Goal: Information Seeking & Learning: Learn about a topic

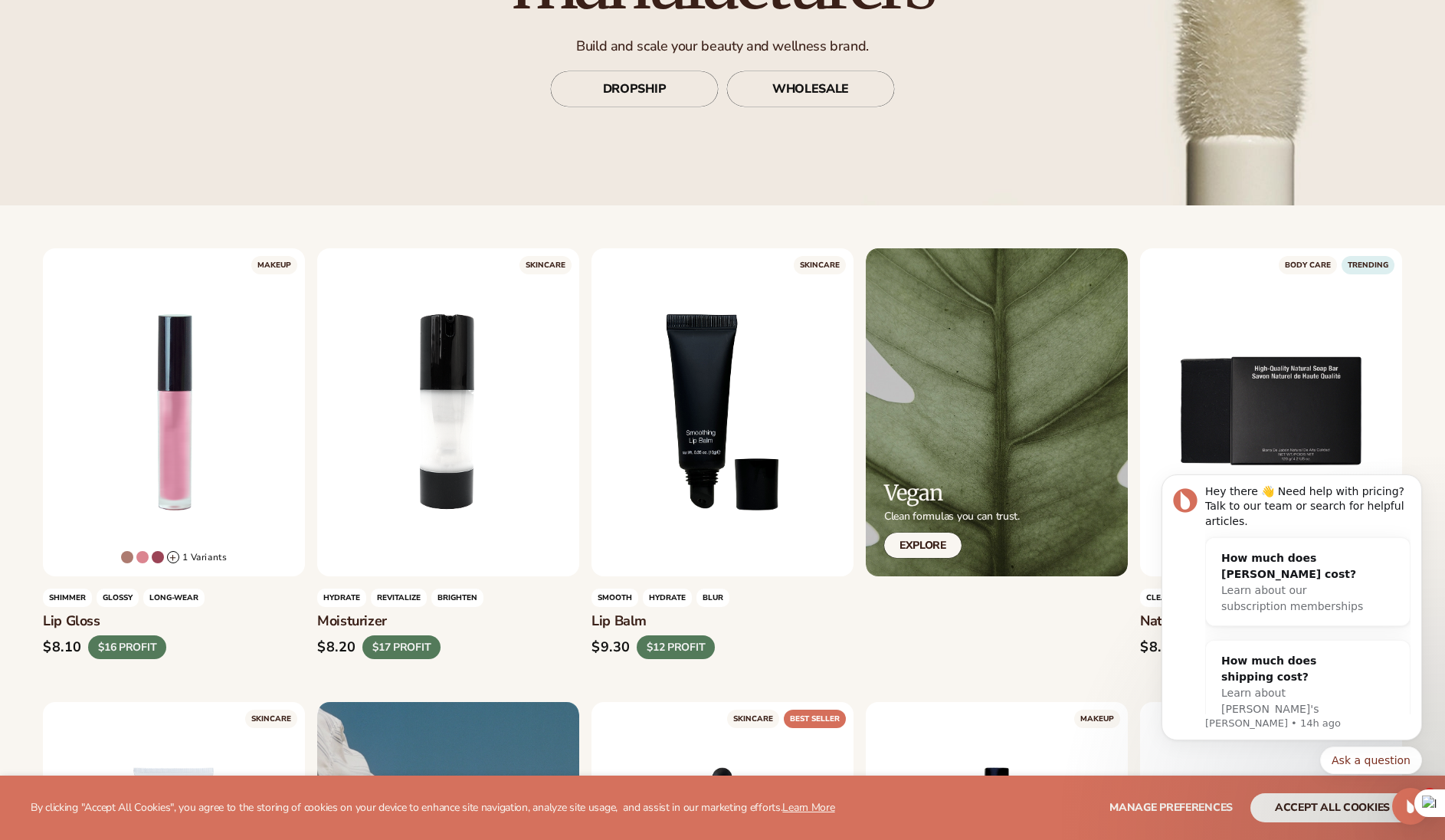
scroll to position [567, 0]
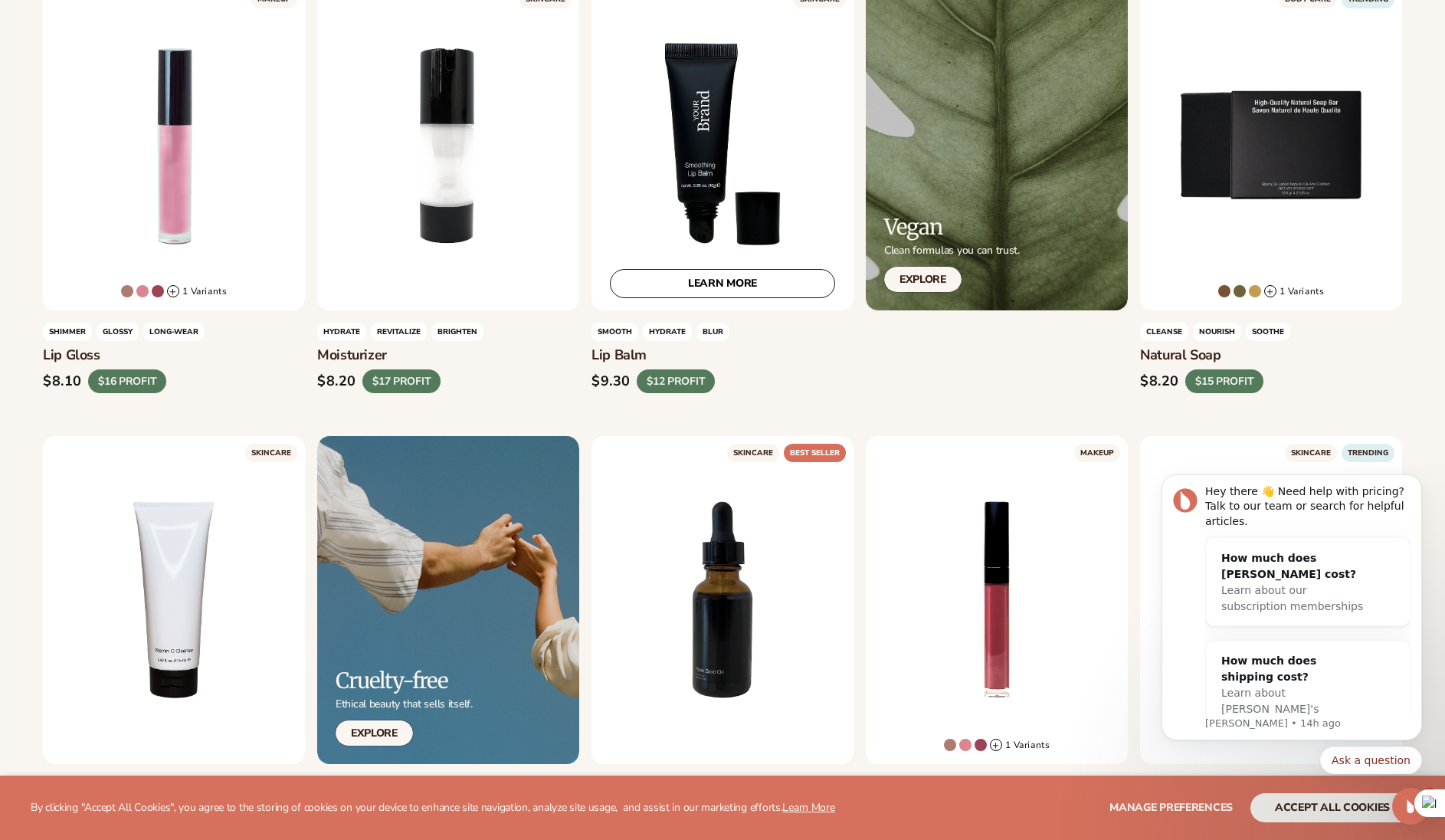
click at [738, 155] on div "LEARN MORE" at bounding box center [722, 146] width 263 height 328
click at [736, 291] on link "LEARN MORE" at bounding box center [722, 283] width 225 height 29
